Goal: Task Accomplishment & Management: Use online tool/utility

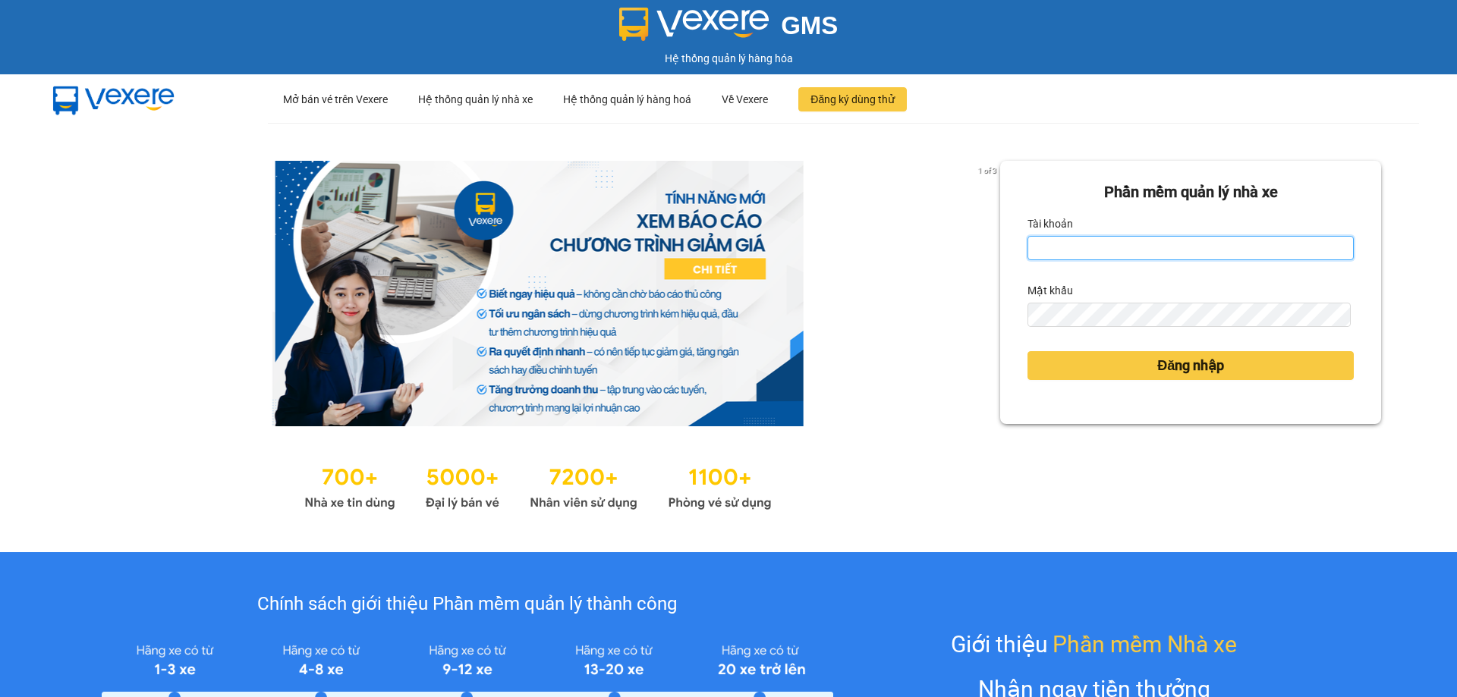
click at [1116, 259] on input "Tài khoản" at bounding box center [1190, 248] width 326 height 24
type input "thanhthanh.khanhphong"
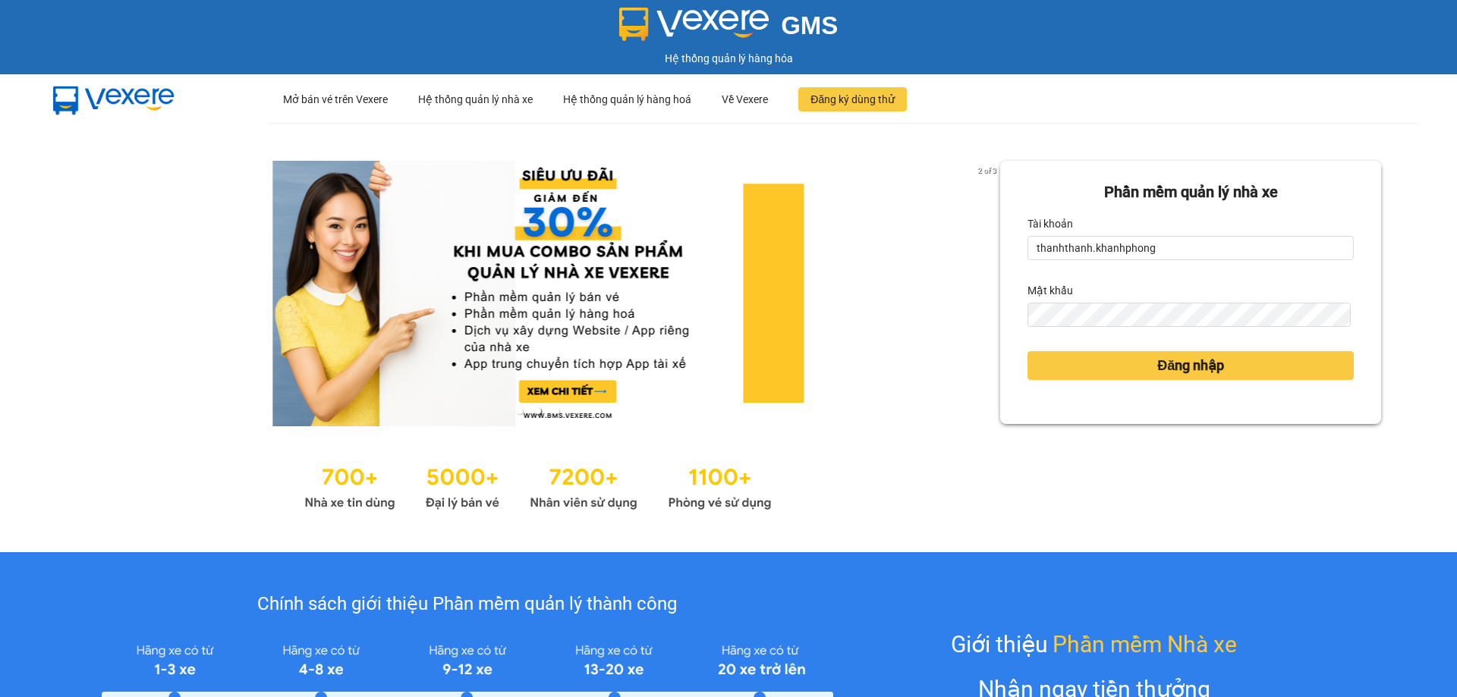
click at [1142, 329] on form "Phần mềm quản lý nhà xe Tài khoản thanhthanh.khanhphong Mật khẩu Đăng nhập" at bounding box center [1190, 293] width 326 height 224
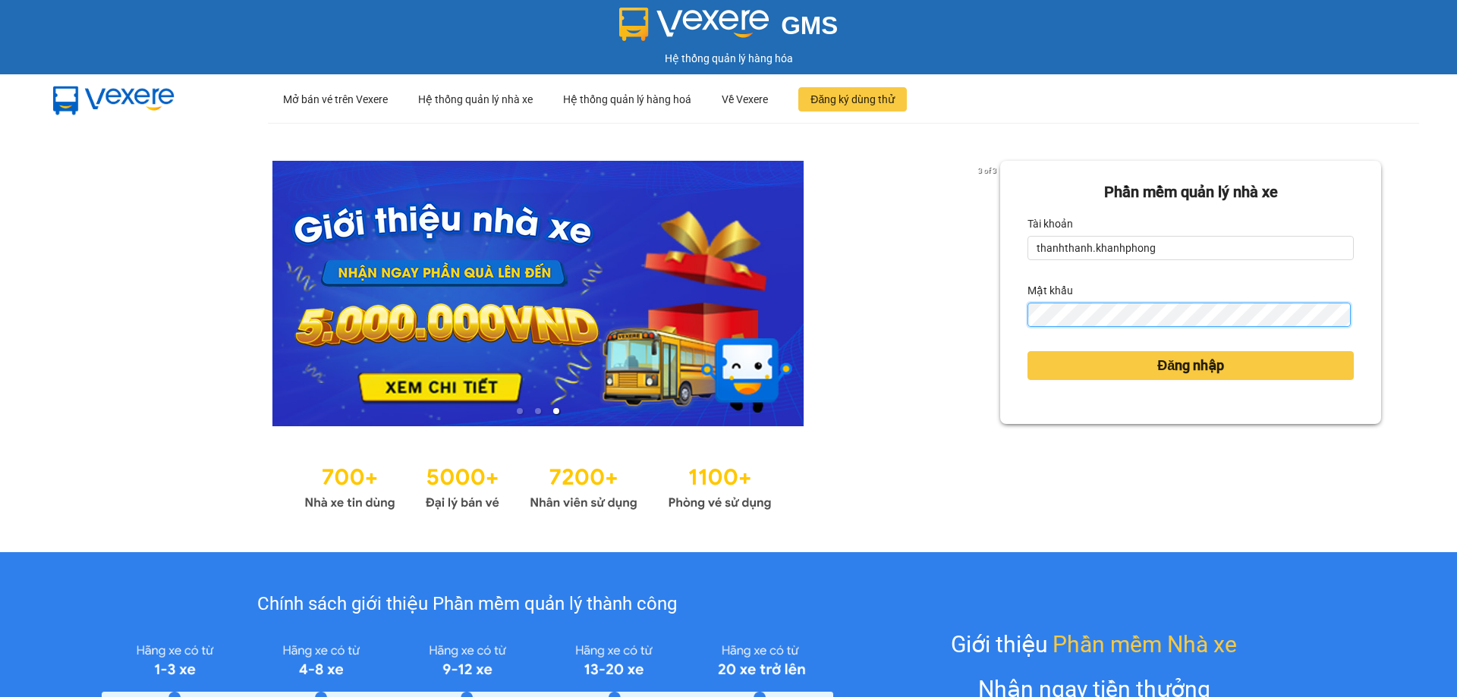
click at [1027, 351] on button "Đăng nhập" at bounding box center [1190, 365] width 326 height 29
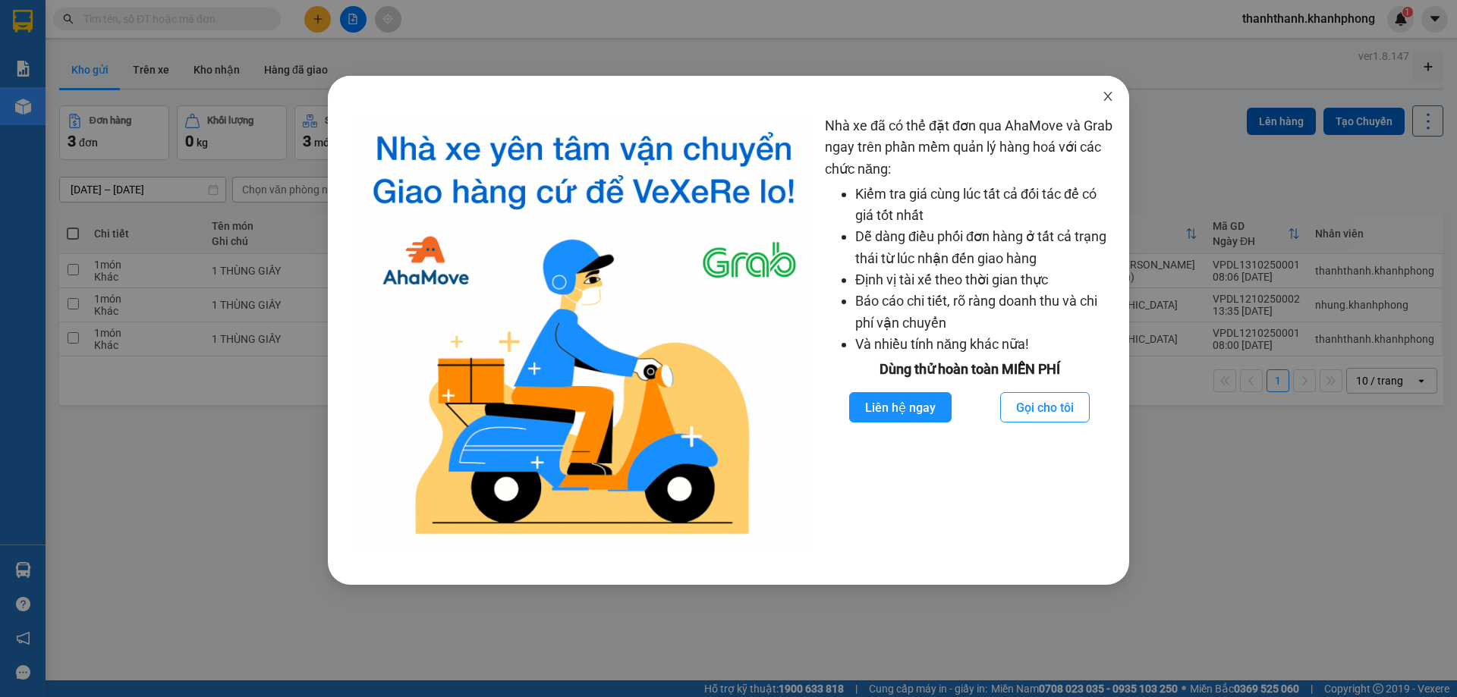
click at [1109, 105] on span "Close" at bounding box center [1107, 97] width 42 height 42
